Goal: Task Accomplishment & Management: Manage account settings

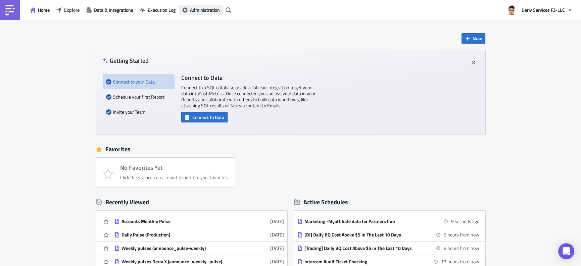
click at [203, 10] on span "Administration" at bounding box center [205, 9] width 30 height 7
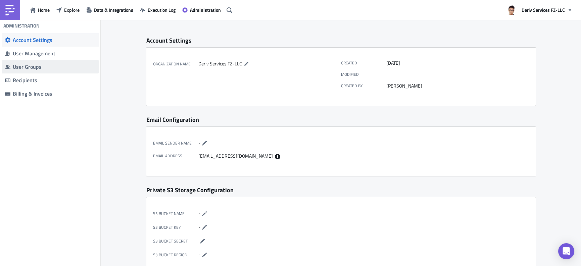
click at [55, 72] on span "User Groups" at bounding box center [50, 66] width 97 height 13
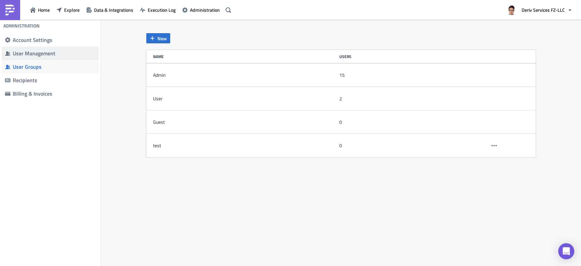
click at [48, 51] on div "User Management" at bounding box center [54, 53] width 83 height 7
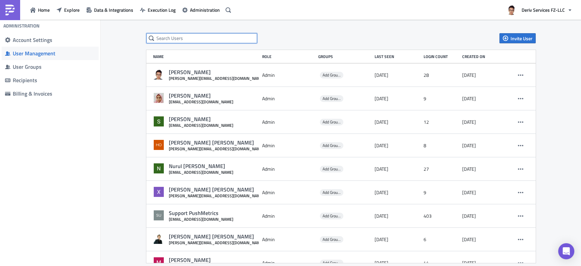
click at [193, 36] on input "text" at bounding box center [201, 38] width 111 height 10
type input "b"
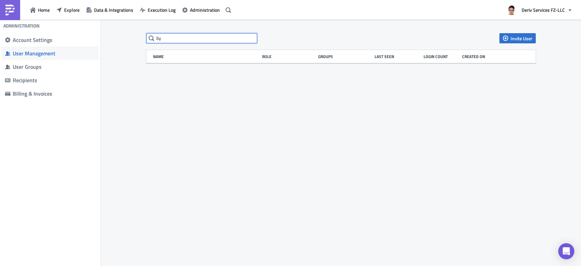
type input "b"
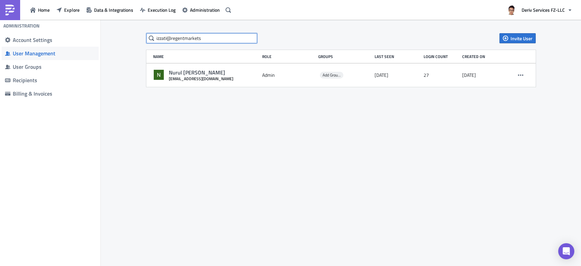
type input "izzati@regentmarkets"
